Goal: Task Accomplishment & Management: Manage account settings

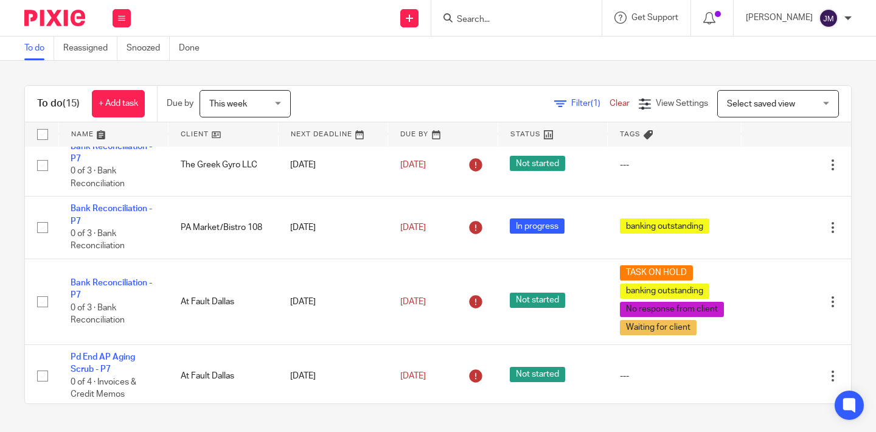
scroll to position [98, 0]
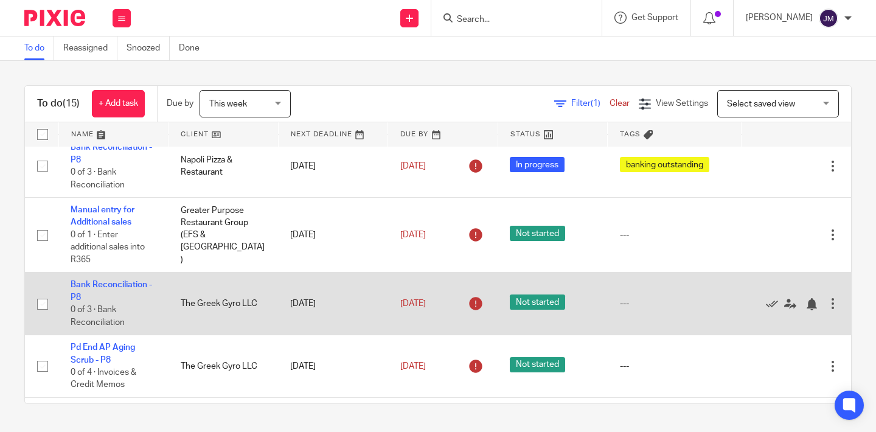
scroll to position [615, 0]
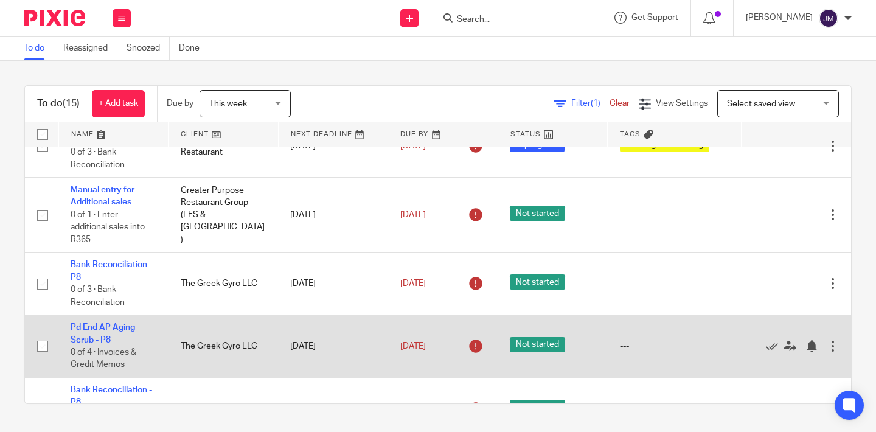
click at [43, 339] on input "checkbox" at bounding box center [42, 346] width 23 height 23
checkbox input "true"
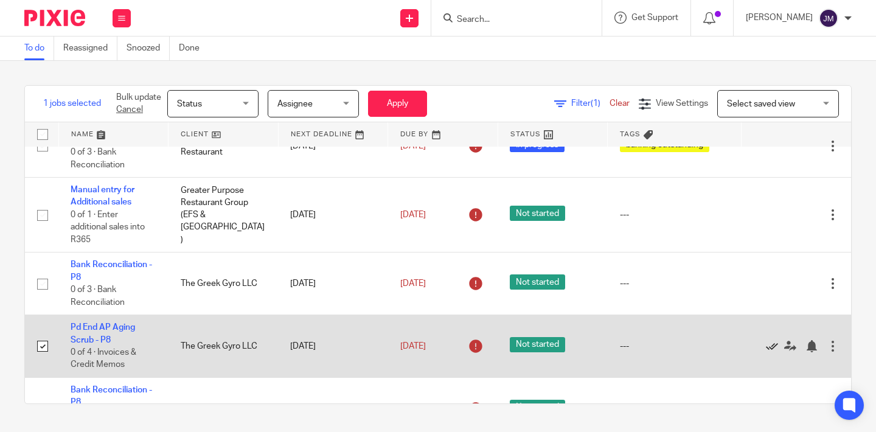
click at [774, 340] on icon at bounding box center [772, 346] width 12 height 12
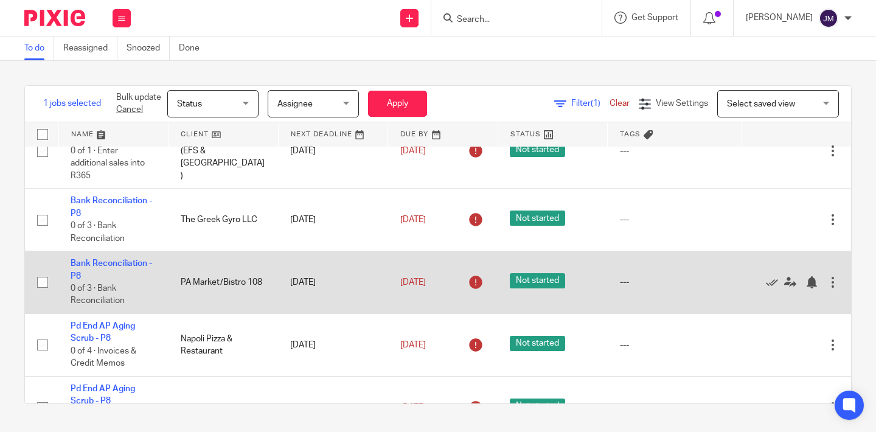
scroll to position [700, 0]
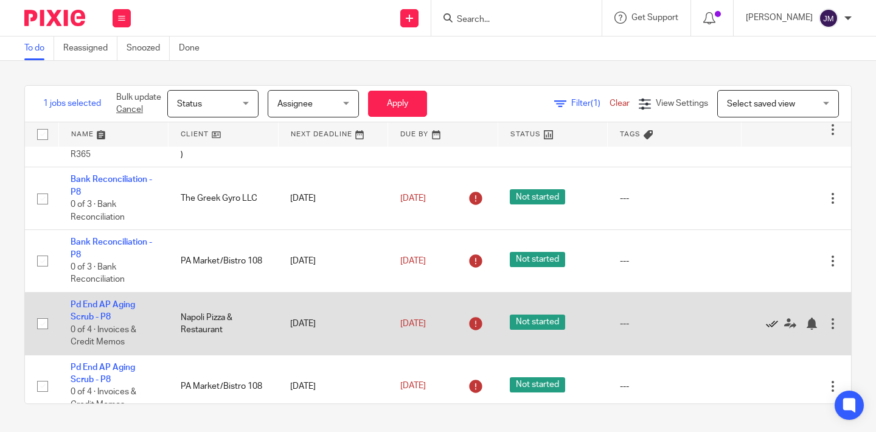
click at [775, 318] on icon at bounding box center [772, 324] width 12 height 12
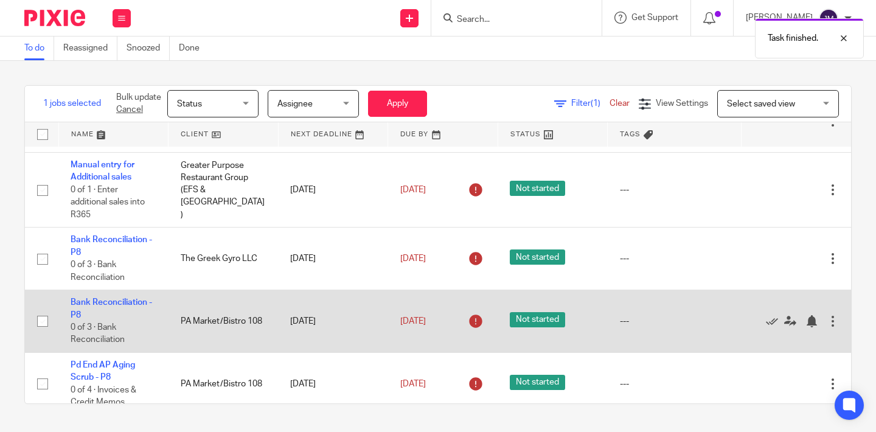
scroll to position [0, 0]
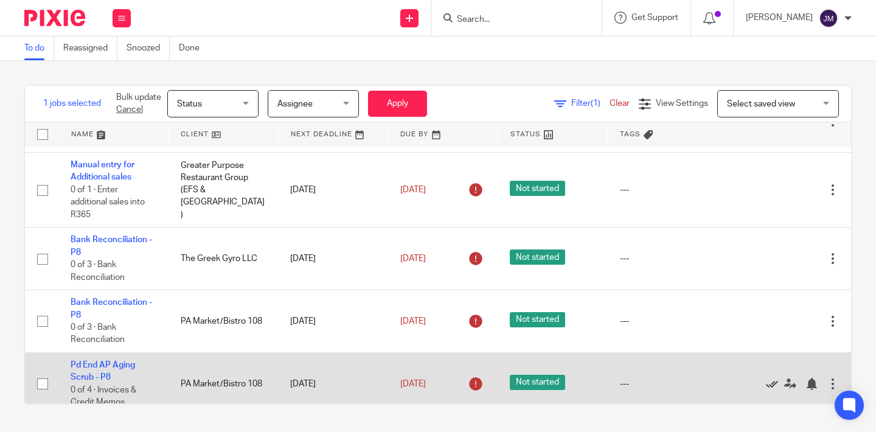
click at [774, 378] on icon at bounding box center [772, 384] width 12 height 12
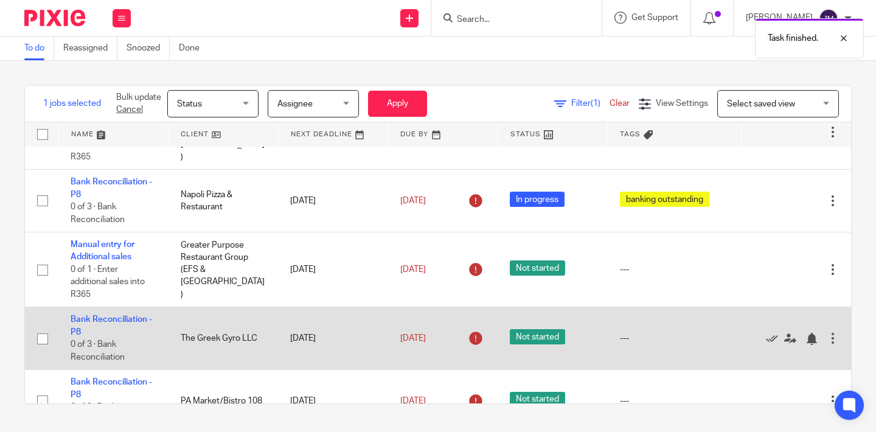
scroll to position [560, 0]
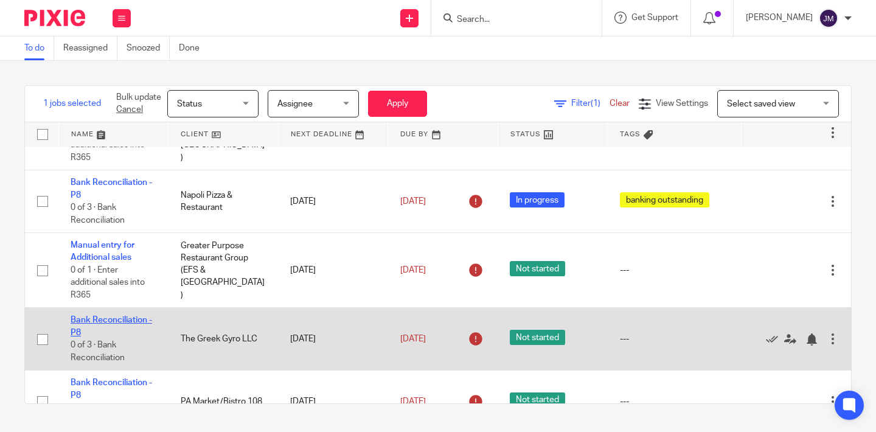
click at [116, 316] on link "Bank Reconciliation - P8" at bounding box center [112, 326] width 82 height 21
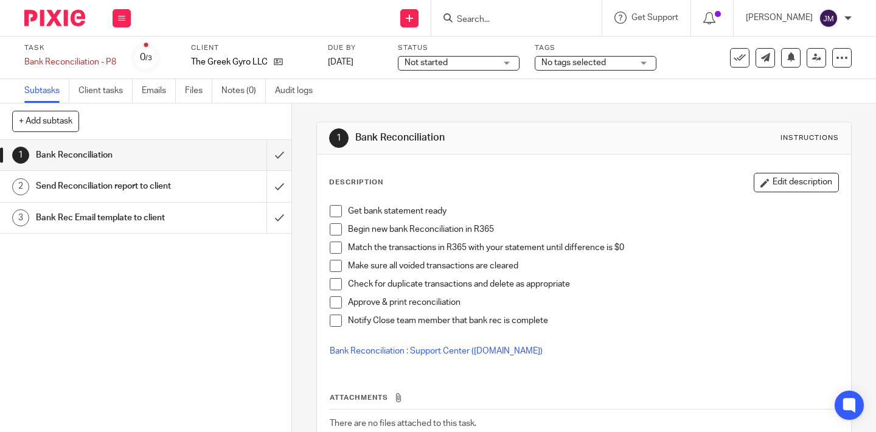
click at [485, 68] on span "Not started" at bounding box center [450, 63] width 91 height 13
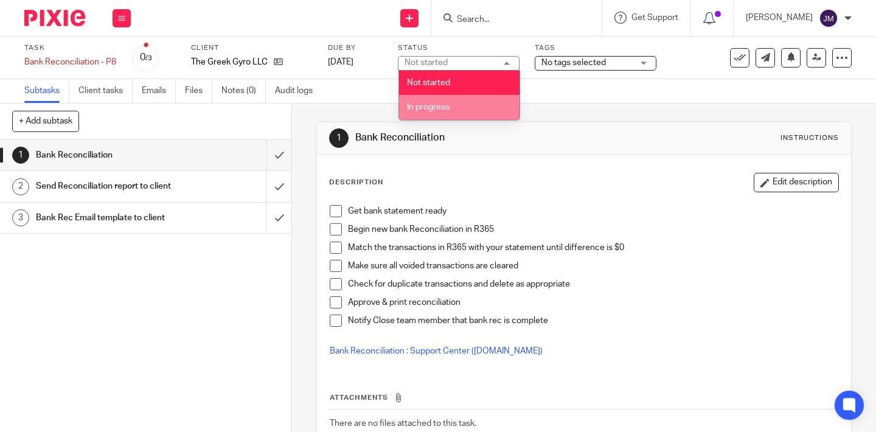
click at [470, 102] on li "In progress" at bounding box center [459, 107] width 120 height 25
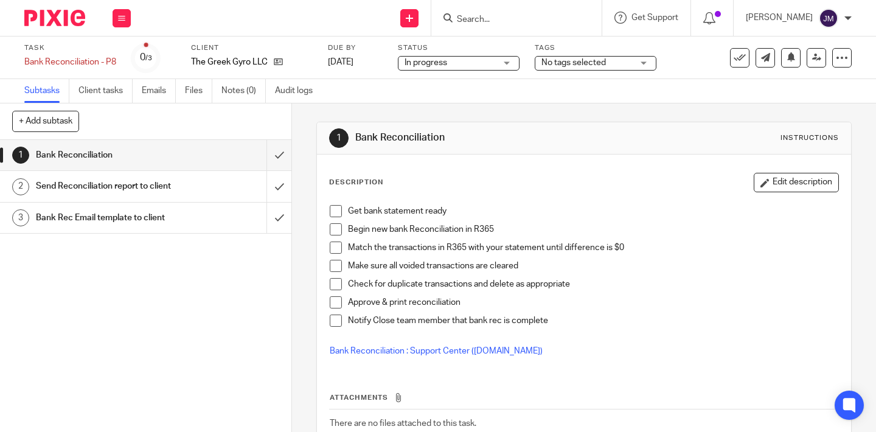
click at [585, 64] on span "No tags selected" at bounding box center [574, 62] width 64 height 9
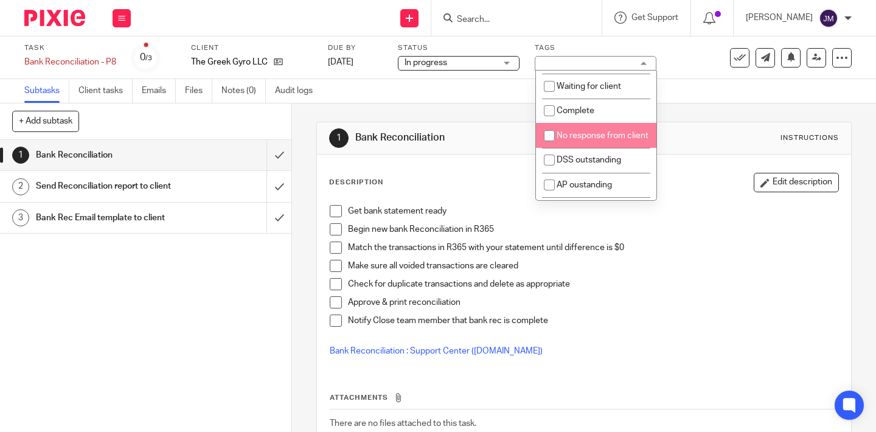
scroll to position [67, 0]
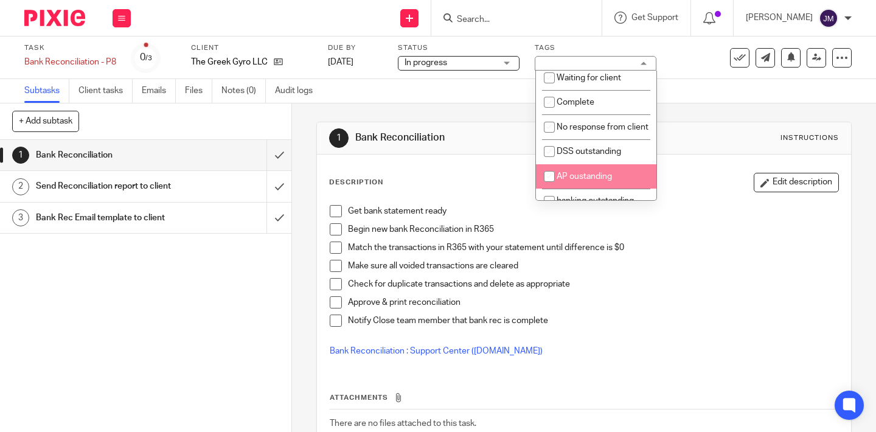
click at [575, 178] on span "AP oustanding" at bounding box center [584, 176] width 55 height 9
checkbox input "true"
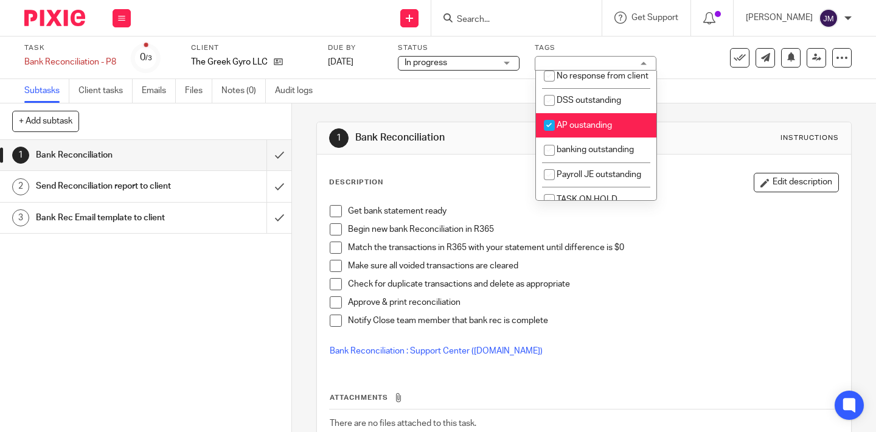
scroll to position [122, 0]
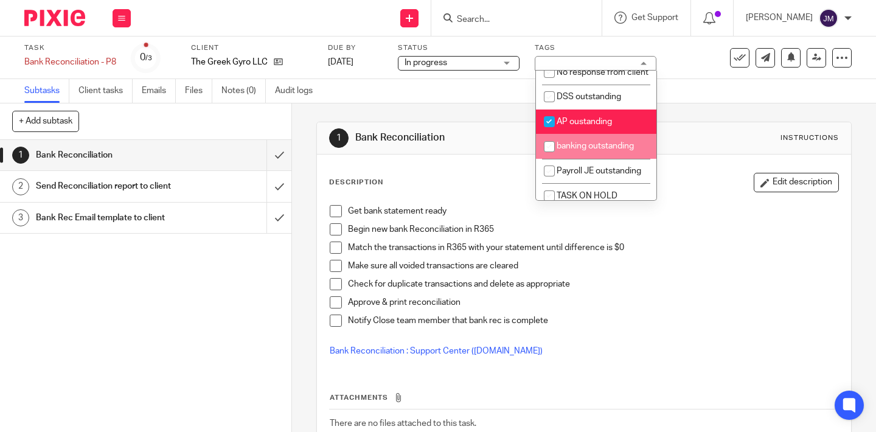
click at [581, 141] on li "banking outstanding" at bounding box center [596, 146] width 120 height 25
checkbox input "true"
click at [579, 126] on span "AP oustanding" at bounding box center [584, 121] width 55 height 9
checkbox input "false"
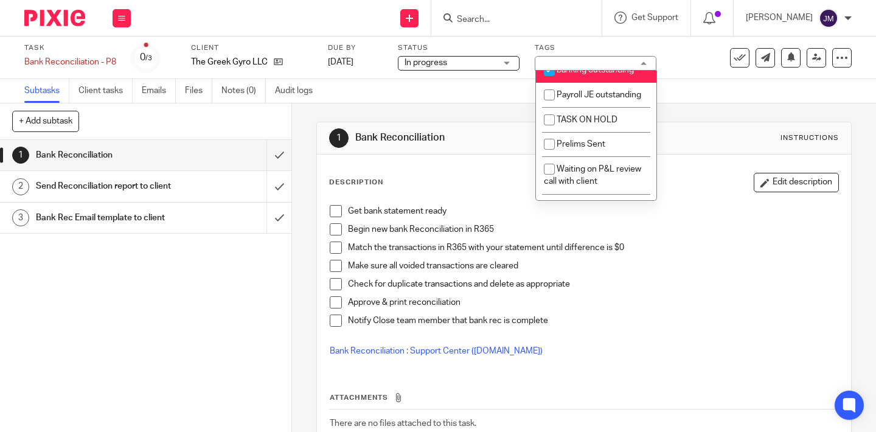
scroll to position [202, 0]
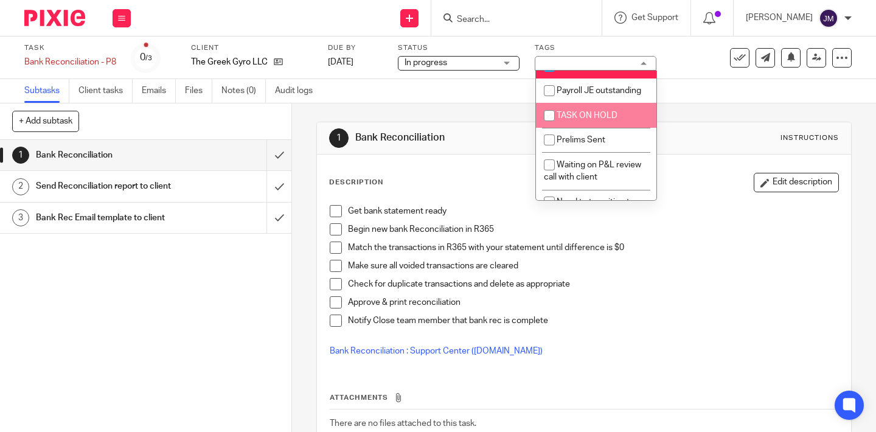
click at [574, 120] on span "TASK ON HOLD" at bounding box center [587, 115] width 61 height 9
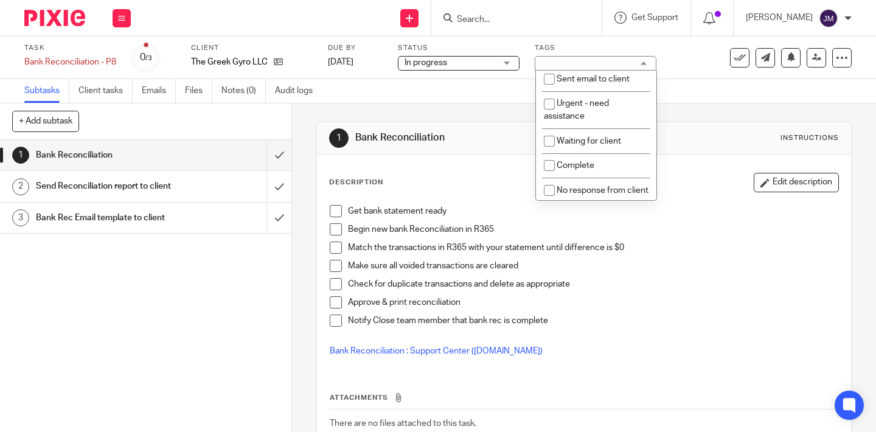
scroll to position [0, 0]
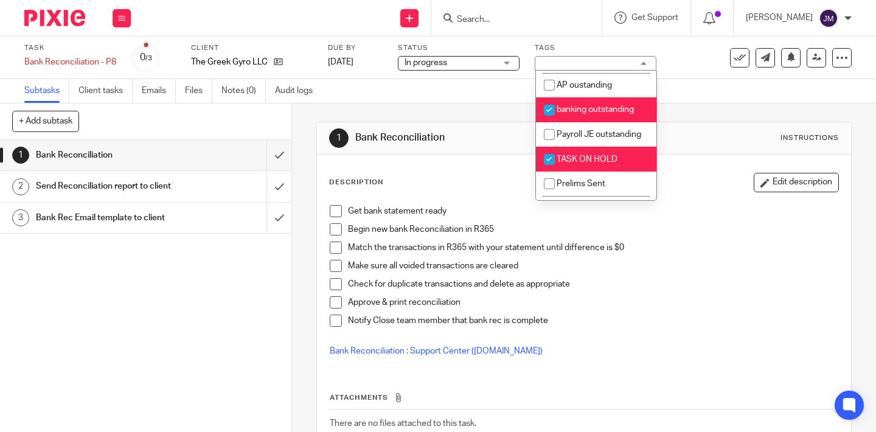
click at [595, 164] on span "TASK ON HOLD" at bounding box center [587, 159] width 61 height 9
checkbox input "false"
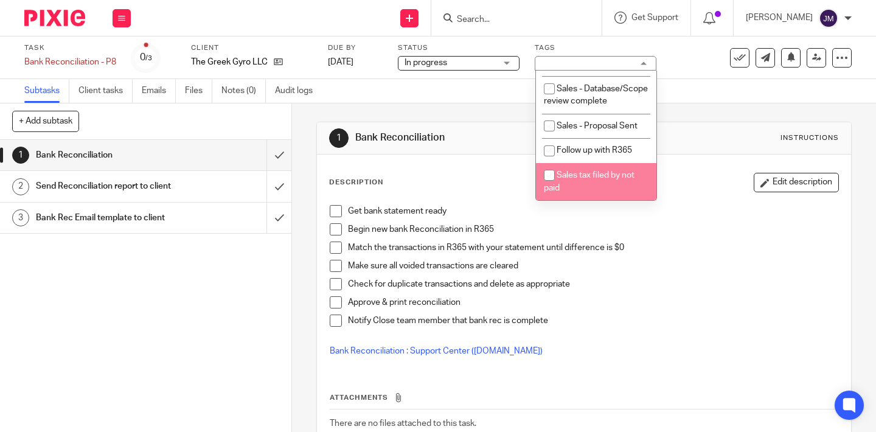
scroll to position [555, 0]
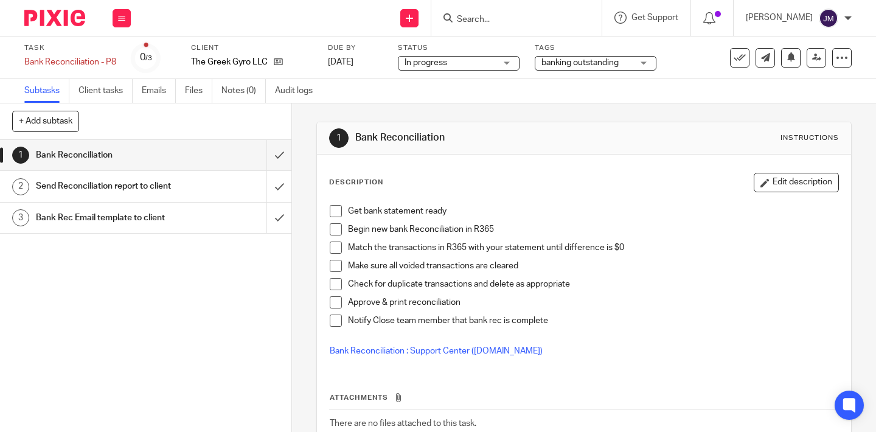
click at [652, 256] on div "Match the transactions in R365 with your statement until difference is $0" at bounding box center [593, 251] width 490 height 18
click at [35, 18] on img at bounding box center [54, 18] width 61 height 16
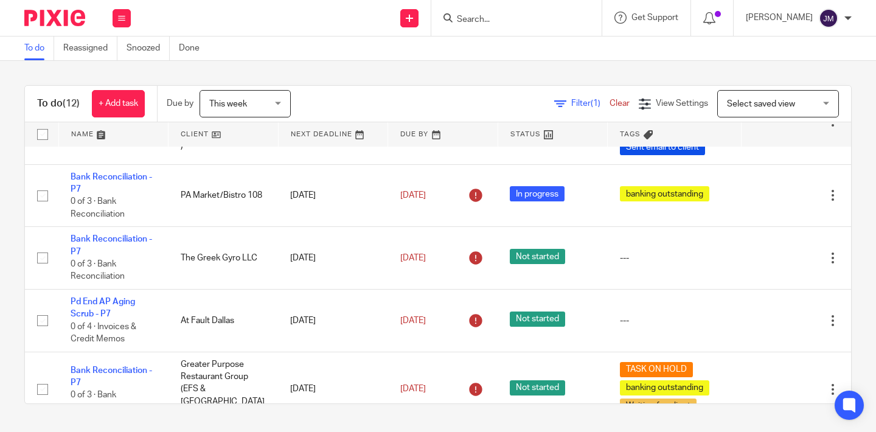
scroll to position [69, 0]
